Goal: Complete application form: Complete application form

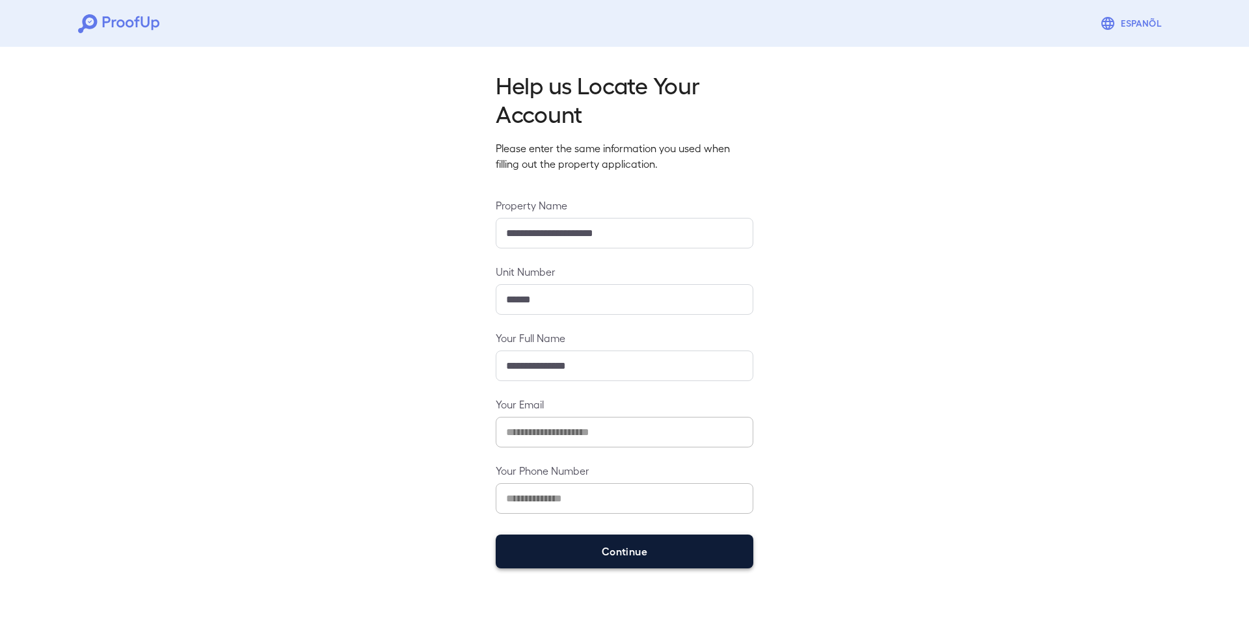
click at [609, 556] on button "Continue" at bounding box center [625, 552] width 258 height 34
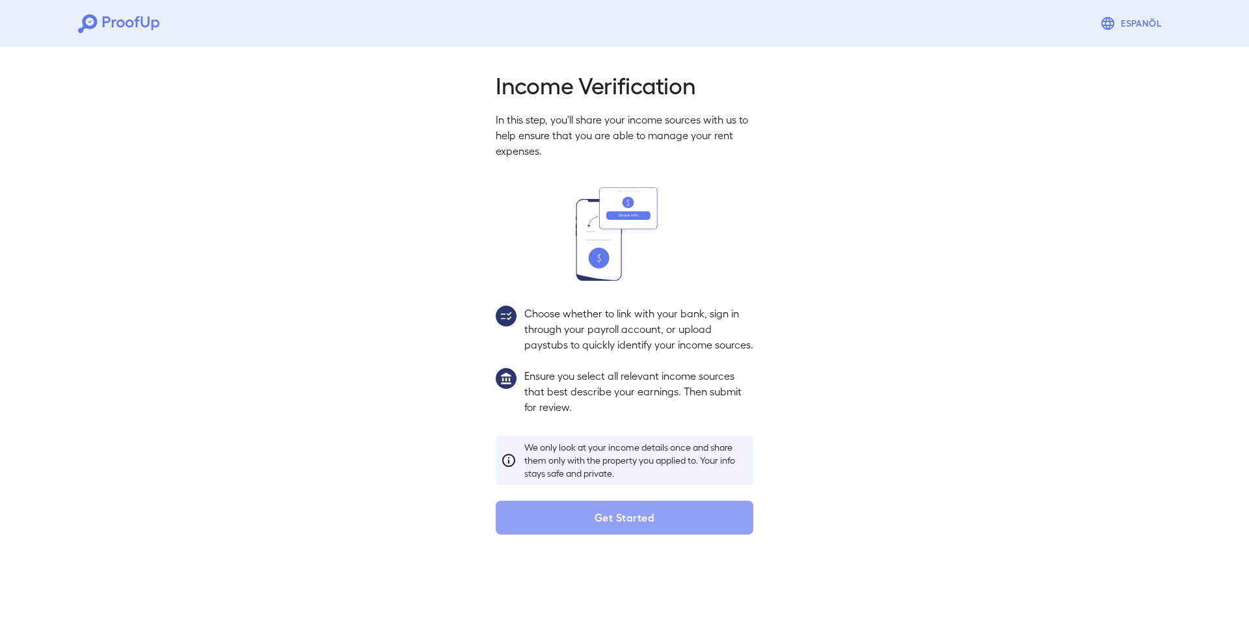
click at [645, 535] on button "Get Started" at bounding box center [625, 518] width 258 height 34
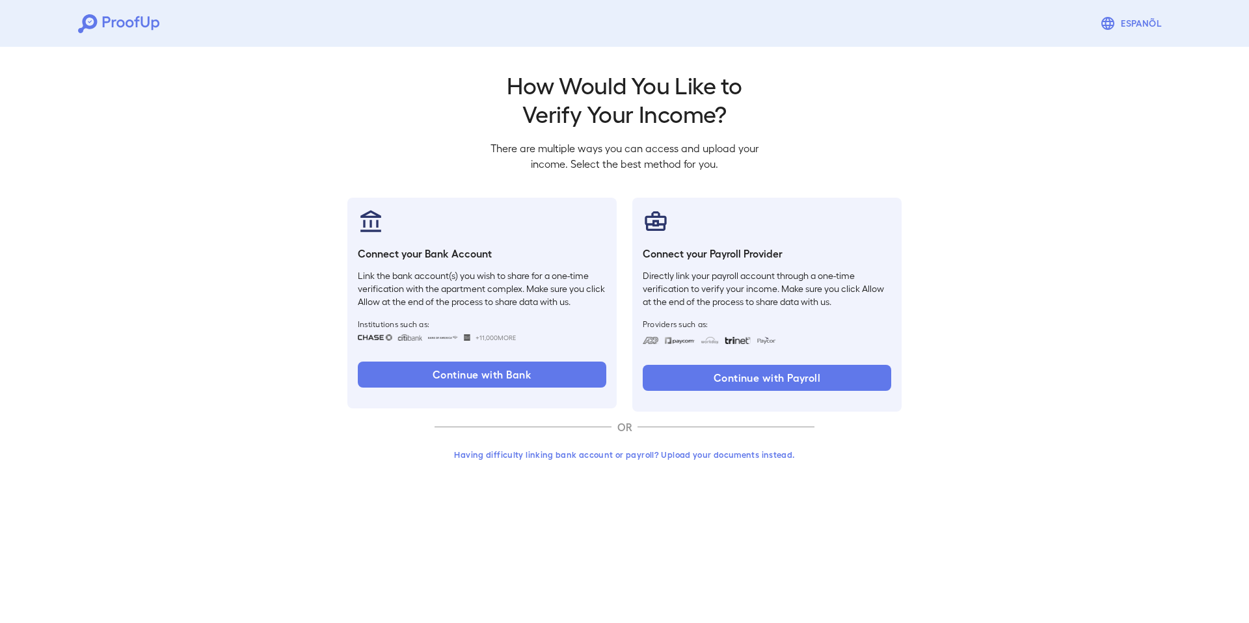
click at [588, 456] on button "Having difficulty linking bank account or payroll? Upload your documents instea…" at bounding box center [624, 454] width 380 height 23
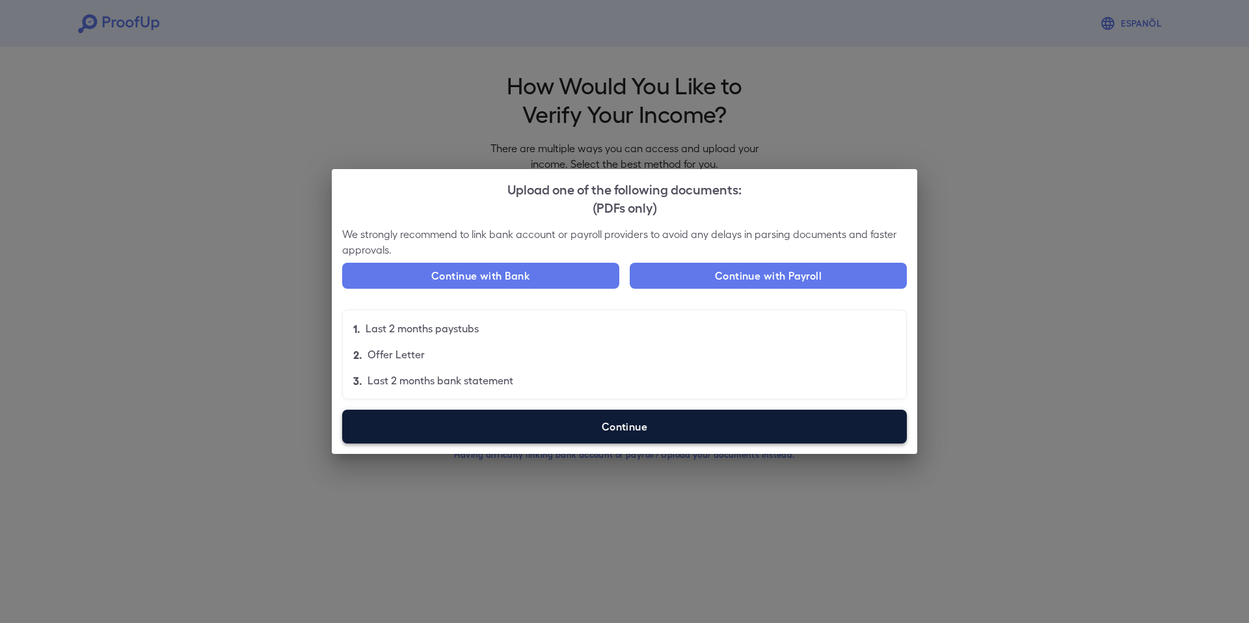
click at [544, 430] on label "Continue" at bounding box center [624, 427] width 565 height 34
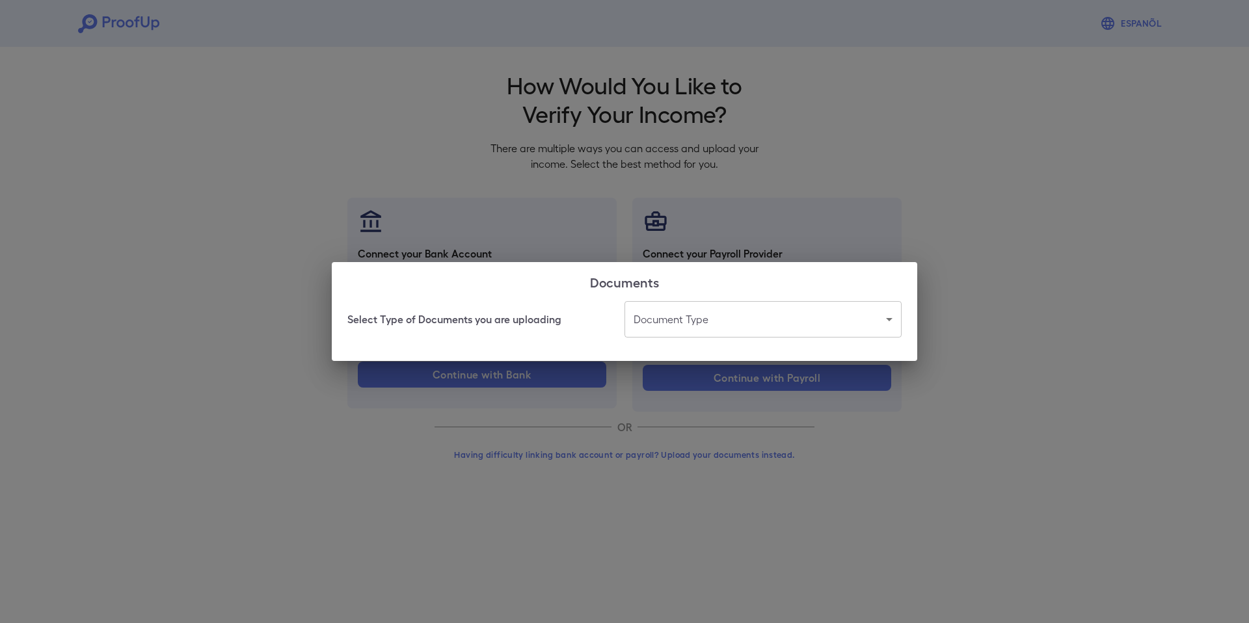
click at [727, 325] on body "Espanõl Go back How Would You Like to Verify Your Income? There are multiple wa…" at bounding box center [624, 248] width 1249 height 497
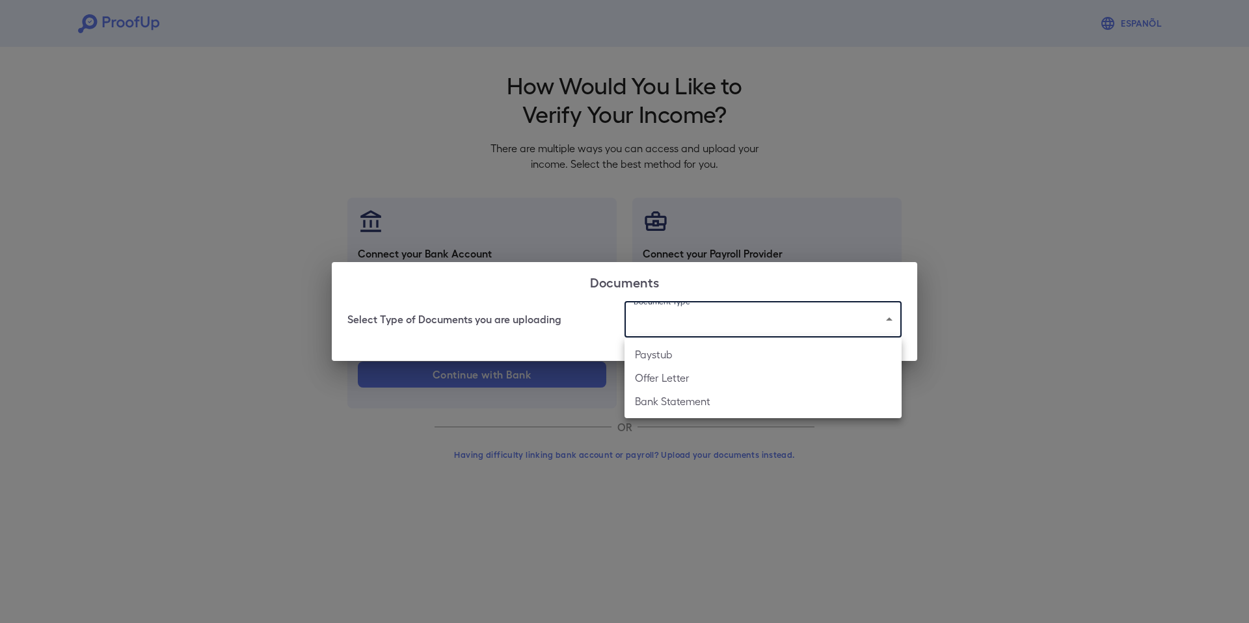
click at [692, 361] on li "Paystub" at bounding box center [762, 354] width 277 height 23
type input "*******"
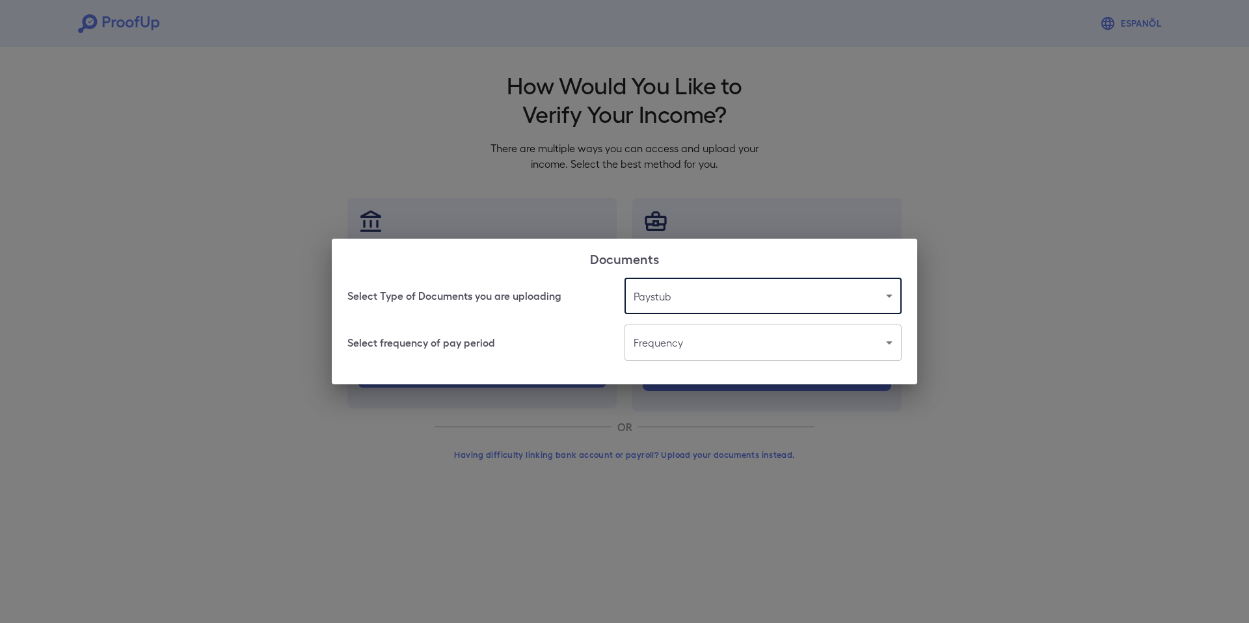
click at [699, 341] on body "Espanõl Go back How Would You Like to Verify Your Income? There are multiple wa…" at bounding box center [624, 248] width 1249 height 497
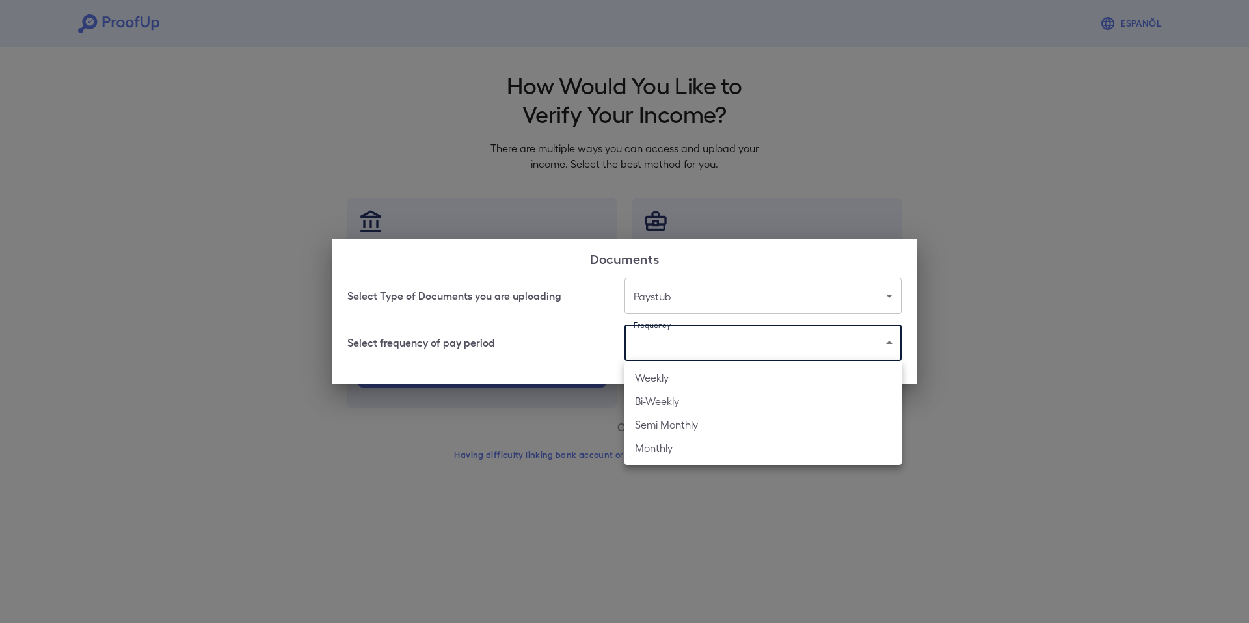
click at [680, 396] on li "Bi-Weekly" at bounding box center [762, 401] width 277 height 23
type input "*********"
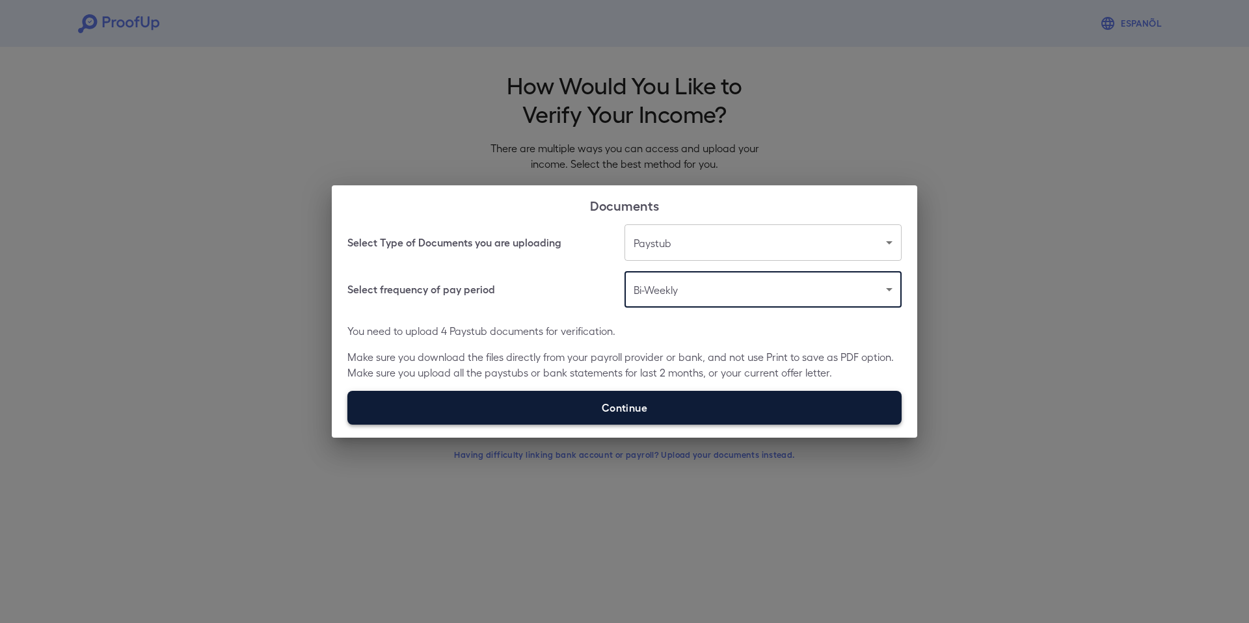
click at [667, 400] on label "Continue" at bounding box center [624, 408] width 554 height 34
click at [348, 424] on input "Continue" at bounding box center [347, 424] width 1 height 1
type input "**********"
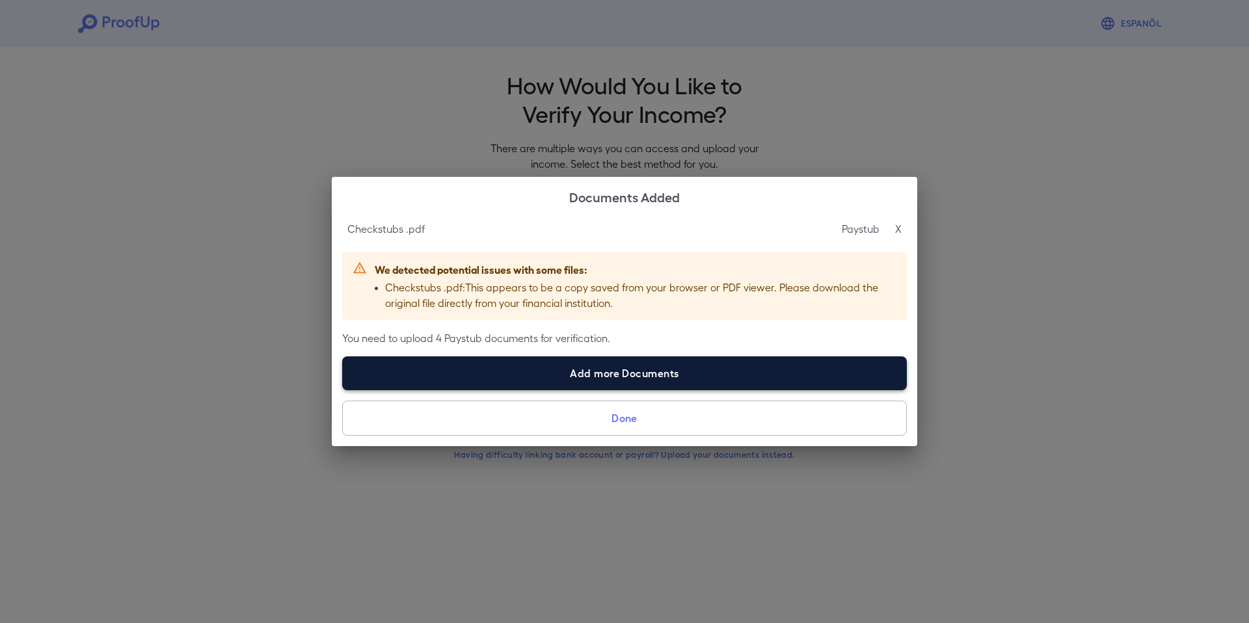
click at [630, 377] on label "Add more Documents" at bounding box center [624, 373] width 565 height 34
click at [343, 390] on input "Add more Documents" at bounding box center [342, 390] width 1 height 1
type input "**********"
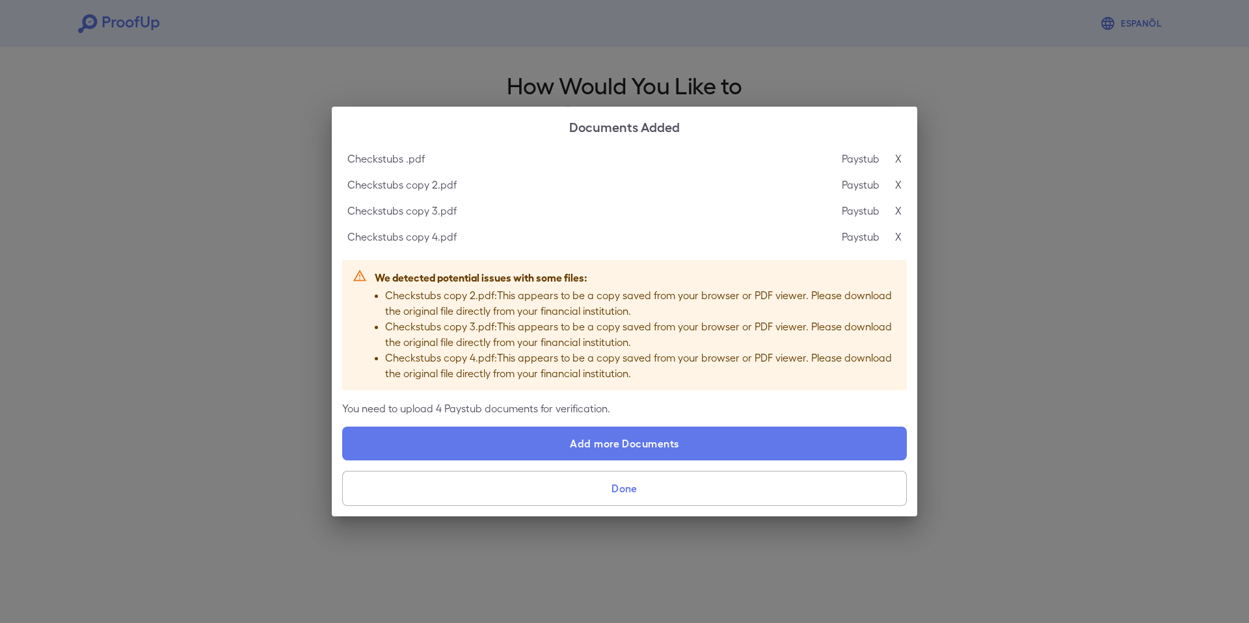
click at [639, 496] on button "Done" at bounding box center [624, 488] width 565 height 35
click at [643, 493] on button "Done" at bounding box center [624, 488] width 565 height 35
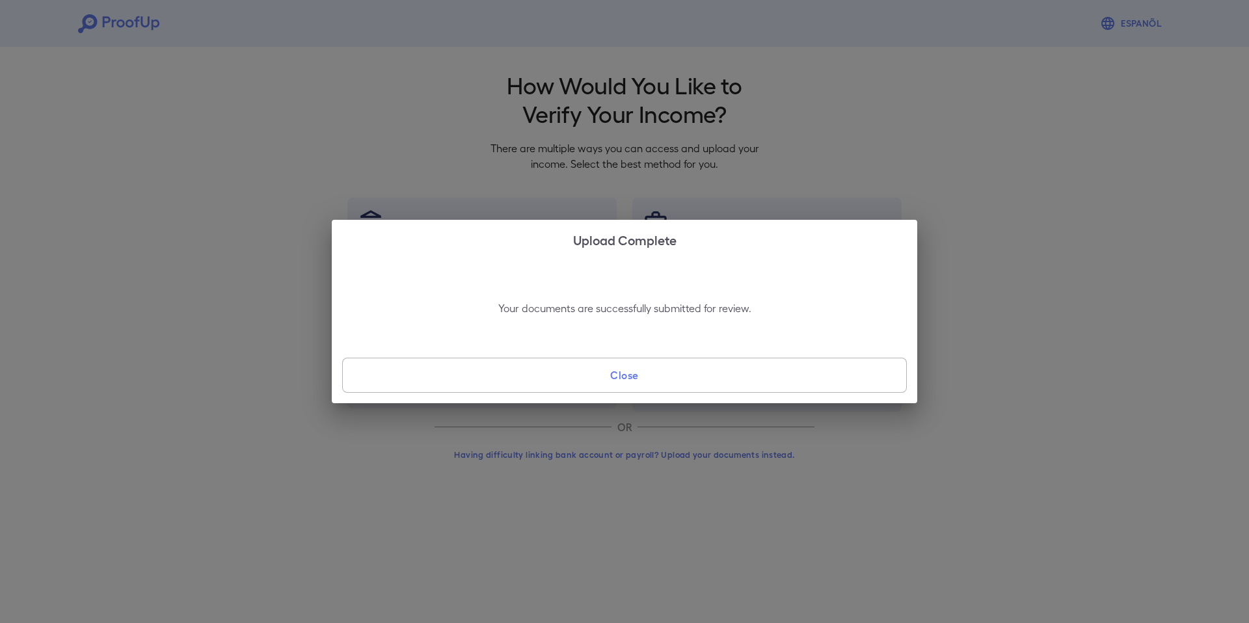
click at [640, 384] on button "Close" at bounding box center [624, 375] width 565 height 35
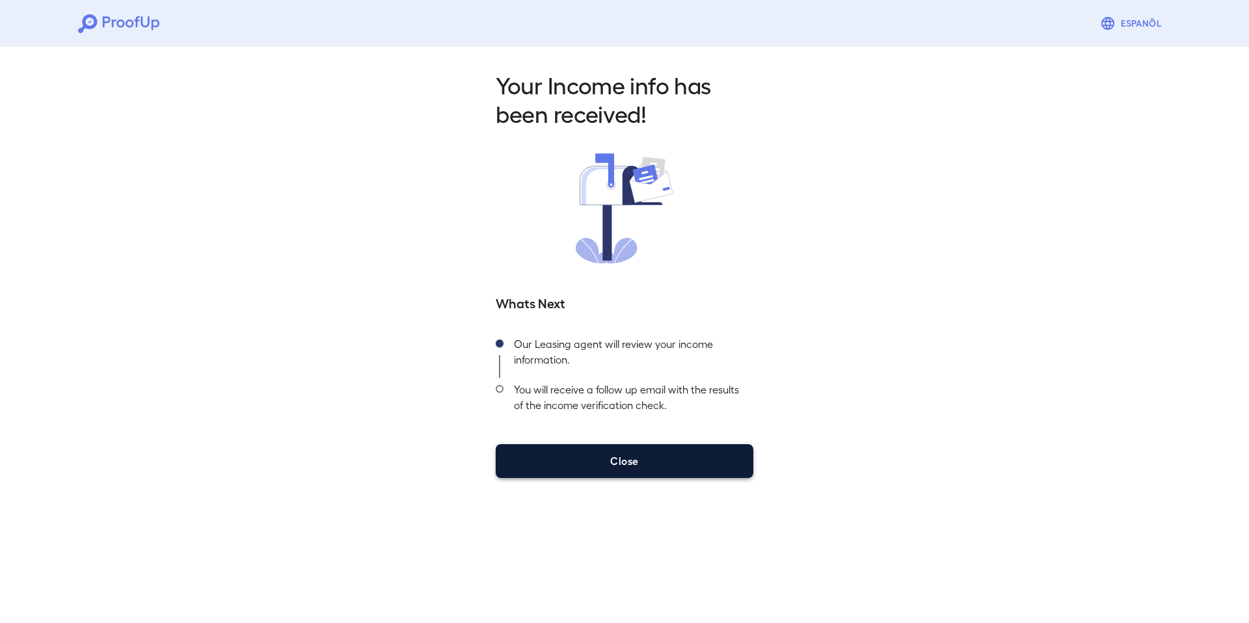
click at [632, 466] on button "Close" at bounding box center [625, 461] width 258 height 34
click at [625, 466] on button "Close" at bounding box center [625, 461] width 258 height 34
click at [634, 466] on button "Close" at bounding box center [625, 461] width 258 height 34
